Goal: Transaction & Acquisition: Purchase product/service

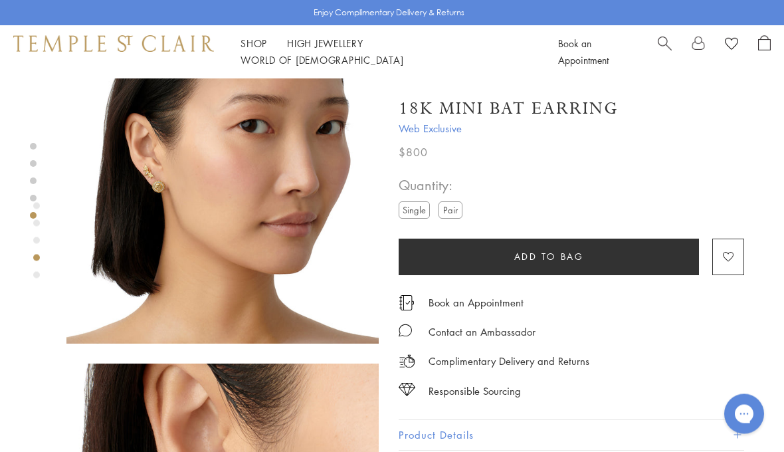
scroll to position [1043, 0]
click at [456, 209] on label "Pair" at bounding box center [450, 209] width 24 height 17
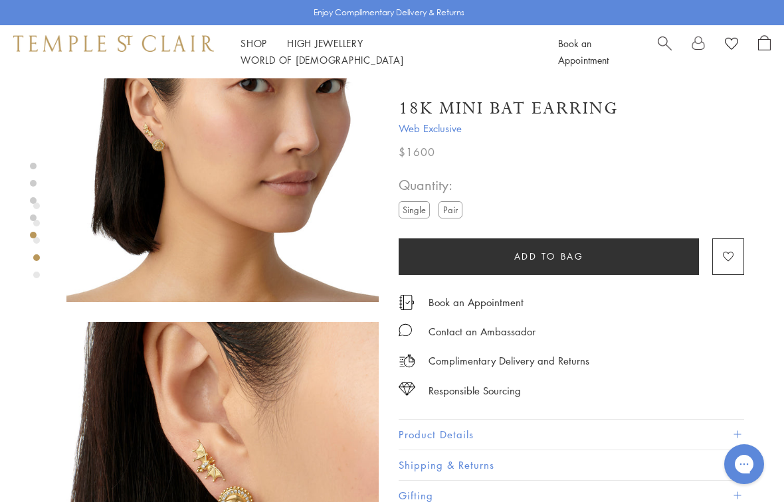
scroll to position [1217, 0]
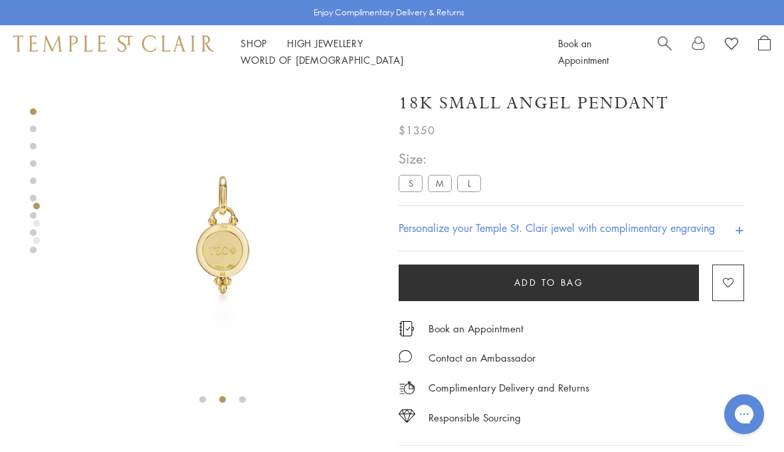
click at [217, 262] on img at bounding box center [222, 234] width 312 height 312
